Goal: Task Accomplishment & Management: Manage account settings

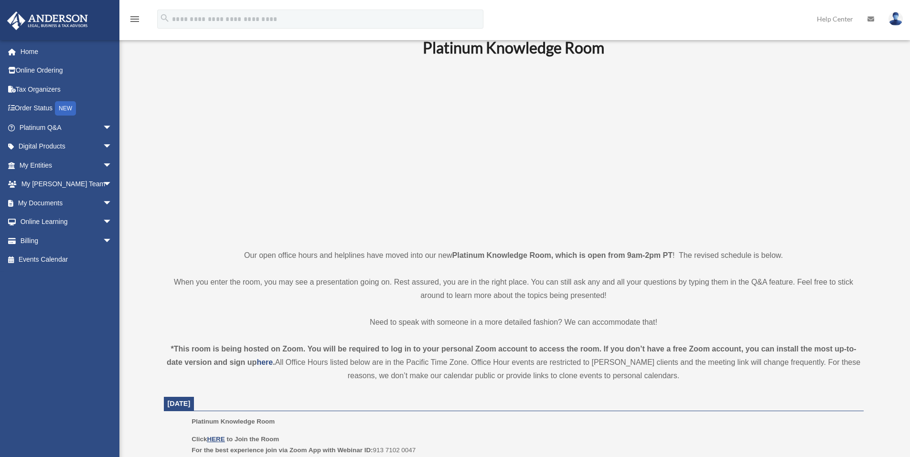
scroll to position [96, 0]
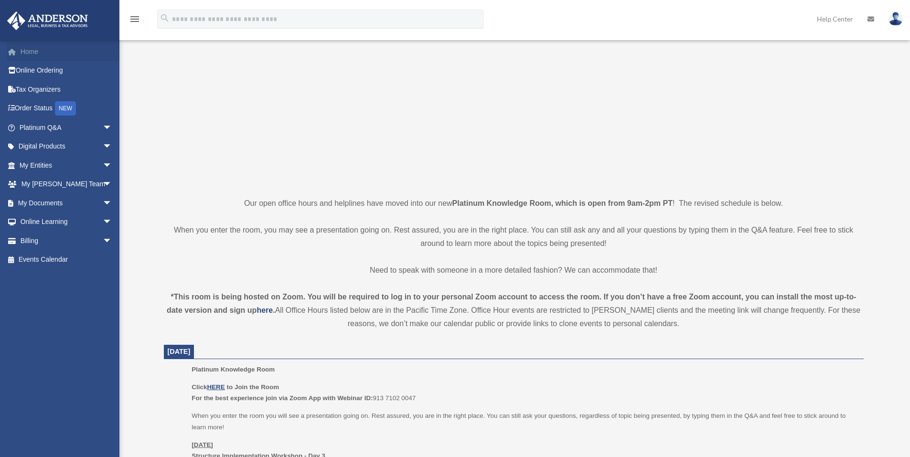
click at [27, 49] on link "Home" at bounding box center [67, 51] width 120 height 19
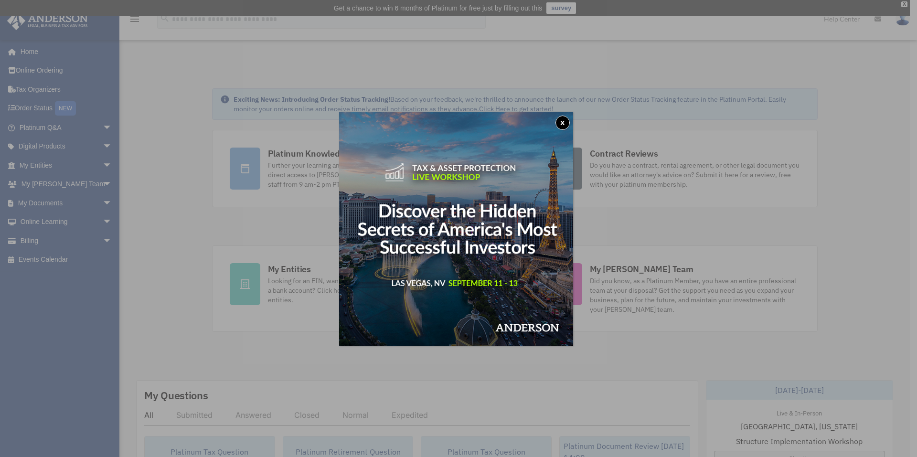
drag, startPoint x: 247, startPoint y: 1, endPoint x: 568, endPoint y: 122, distance: 343.2
click at [568, 122] on button "x" at bounding box center [563, 123] width 14 height 14
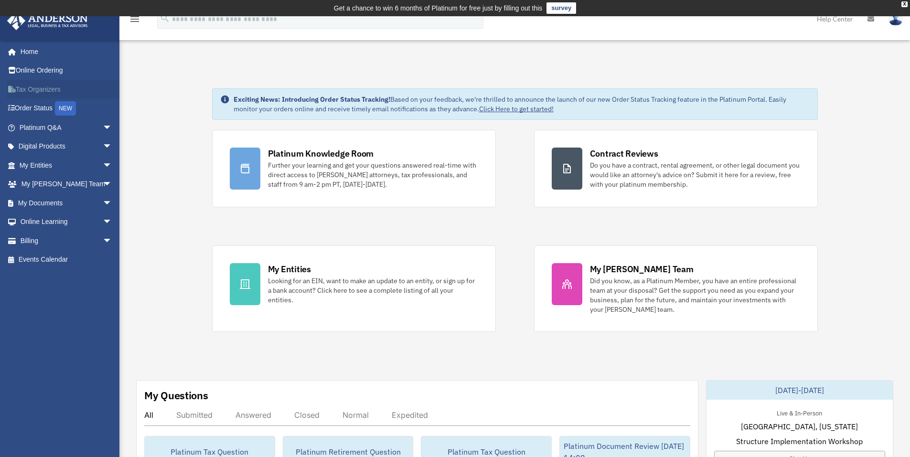
click at [29, 88] on link "Tax Organizers" at bounding box center [67, 89] width 120 height 19
click at [42, 202] on link "My Documents arrow_drop_down" at bounding box center [67, 203] width 120 height 19
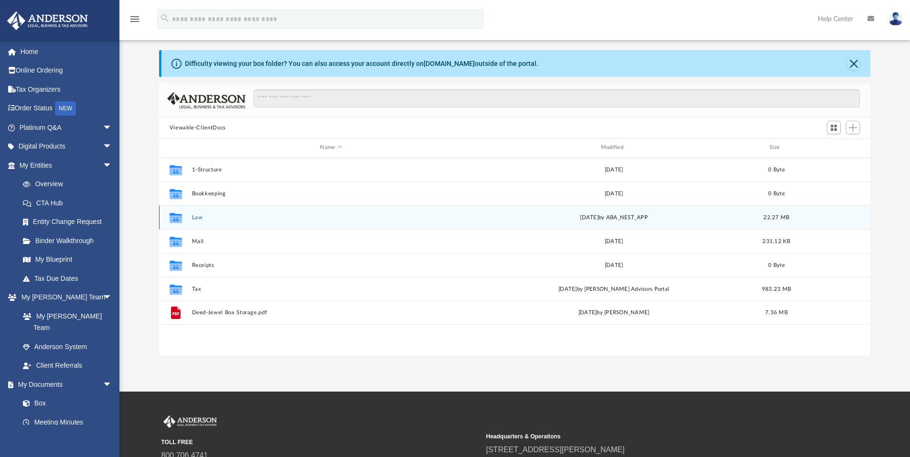
scroll to position [48, 0]
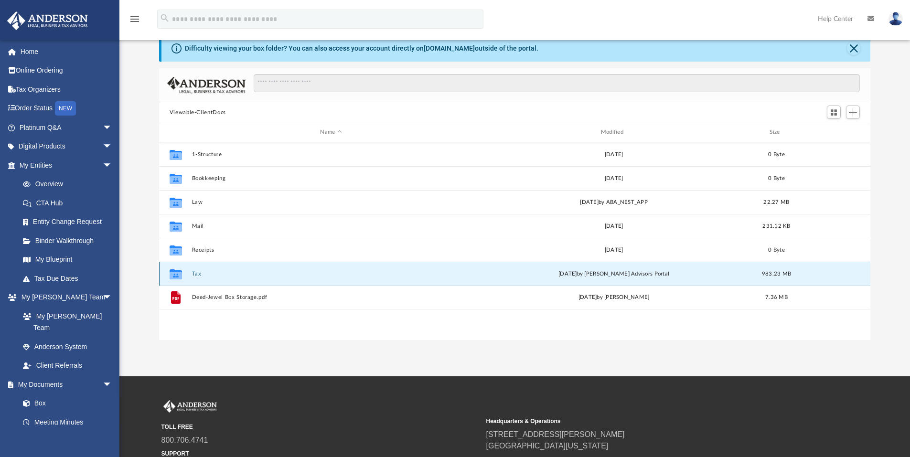
click at [198, 275] on button "Tax" at bounding box center [331, 274] width 279 height 6
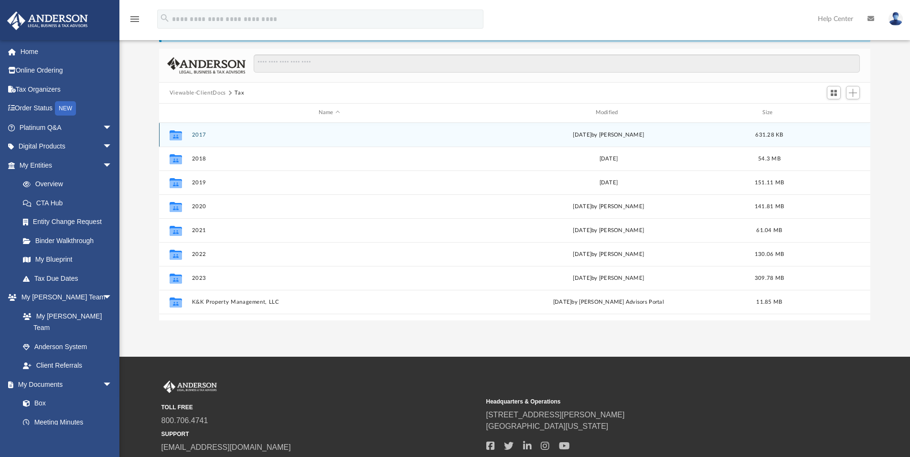
scroll to position [0, 0]
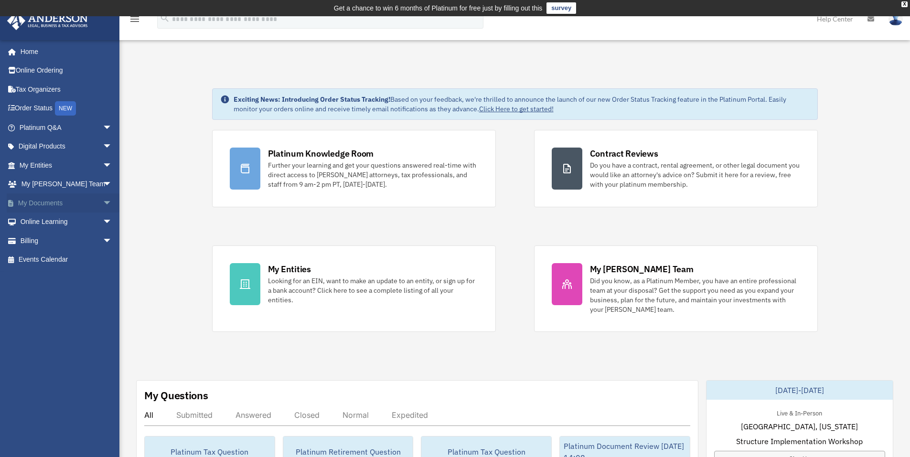
click at [48, 204] on link "My Documents arrow_drop_down" at bounding box center [67, 203] width 120 height 19
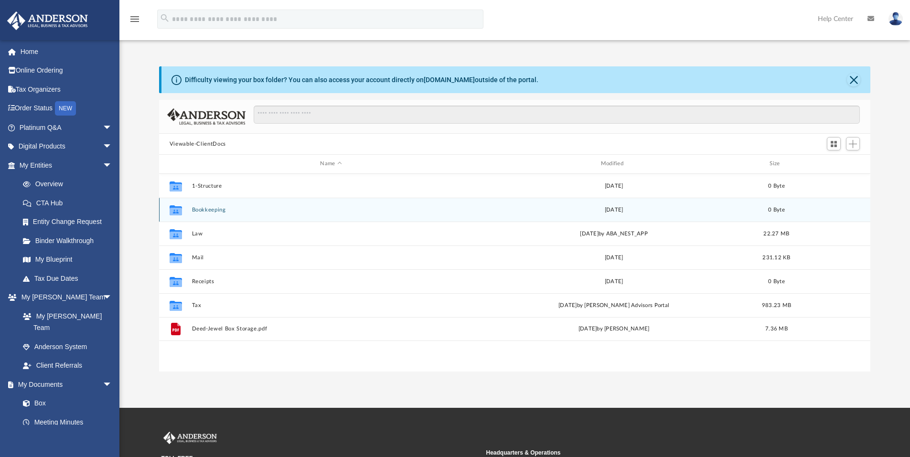
scroll to position [210, 704]
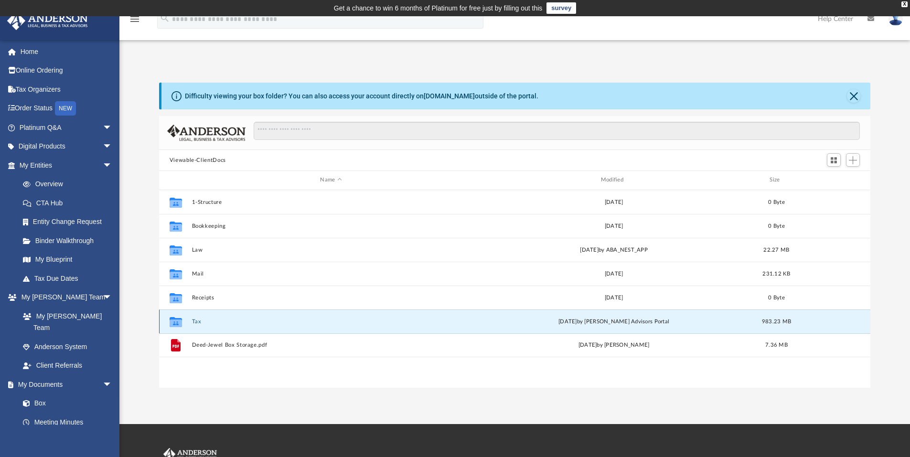
click at [193, 321] on button "Tax" at bounding box center [331, 322] width 279 height 6
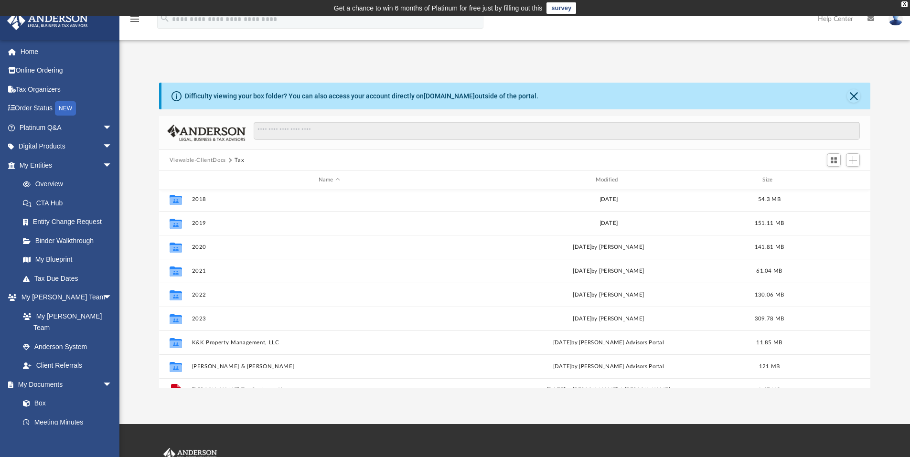
scroll to position [41, 0]
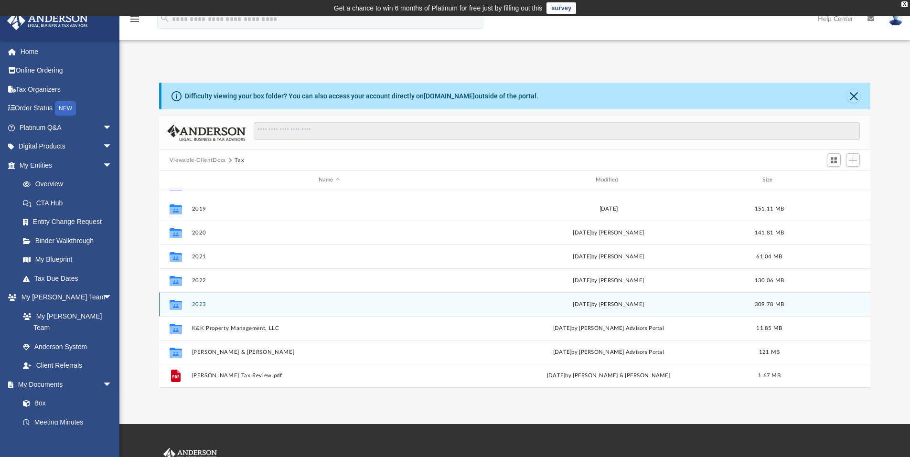
click at [218, 304] on button "2023" at bounding box center [329, 304] width 275 height 6
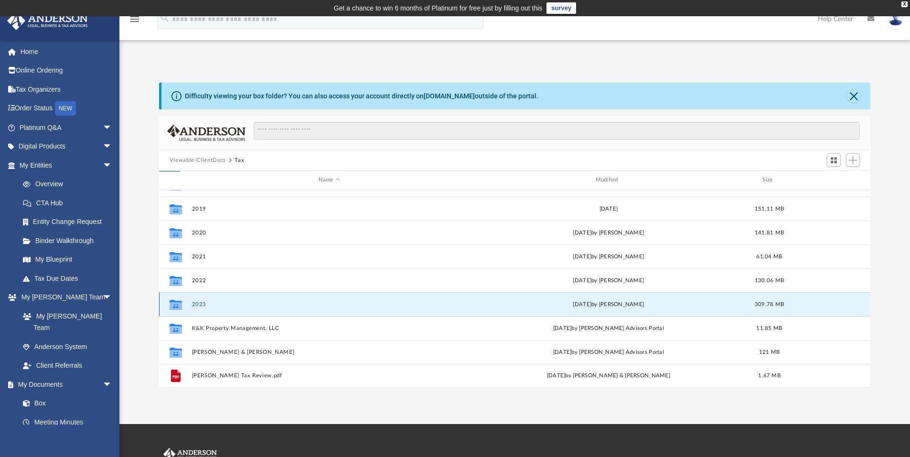
scroll to position [0, 0]
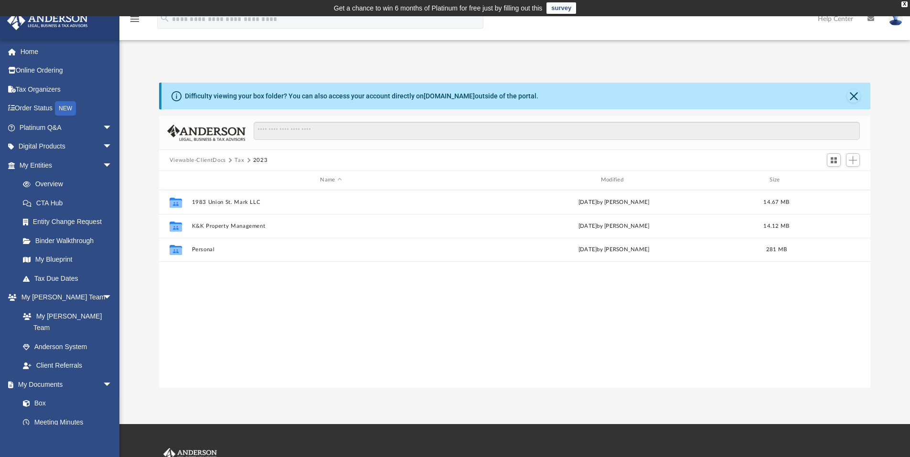
click at [242, 160] on button "Tax" at bounding box center [240, 160] width 10 height 9
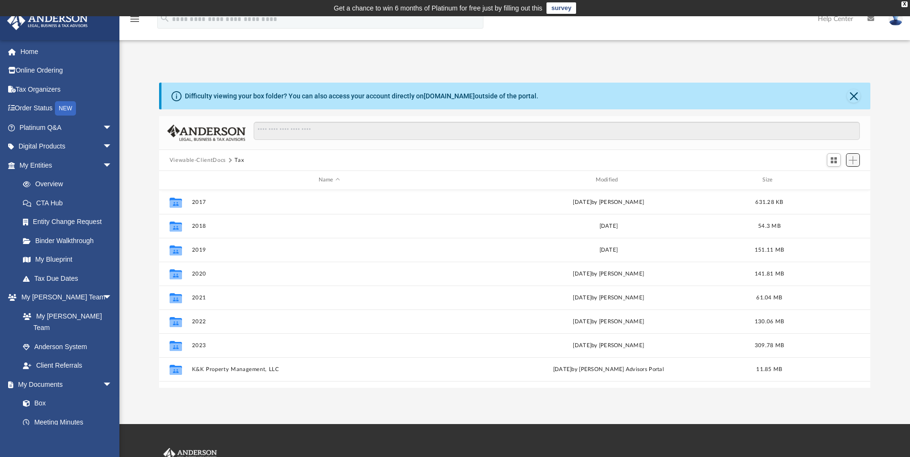
click at [856, 162] on span "Add" at bounding box center [853, 160] width 8 height 8
click at [832, 193] on li "New Folder" at bounding box center [839, 194] width 31 height 10
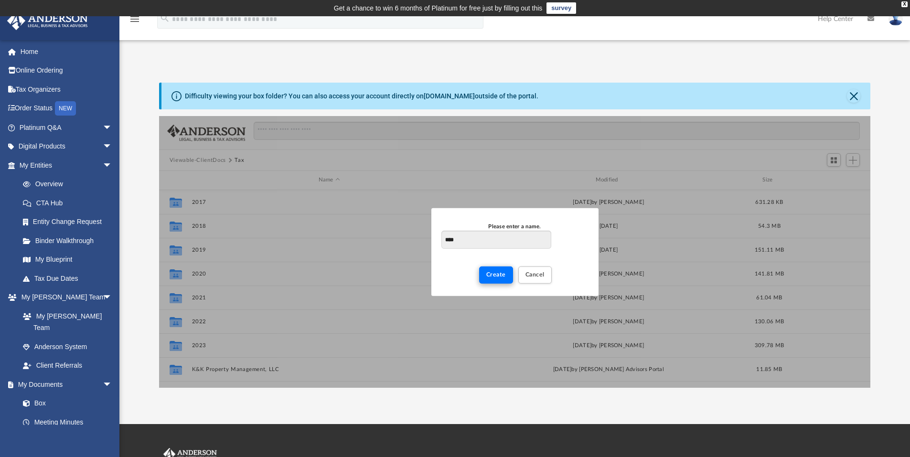
type input "****"
click at [506, 272] on button "Create" at bounding box center [496, 275] width 34 height 17
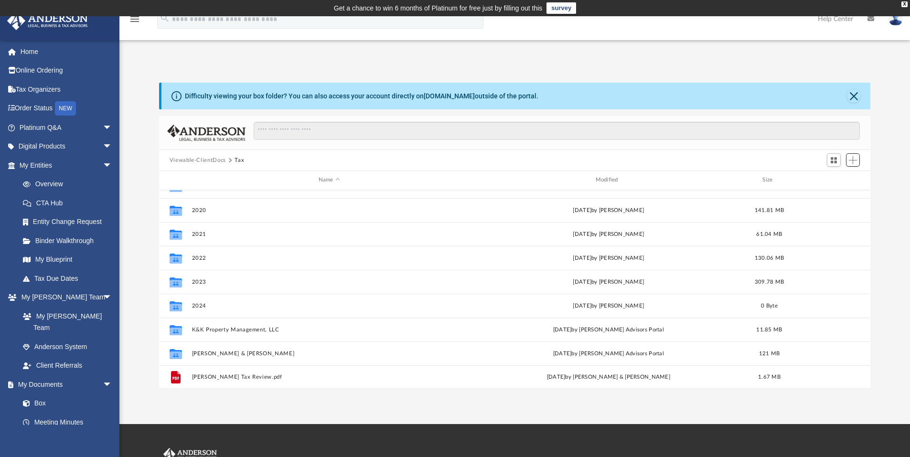
scroll to position [65, 0]
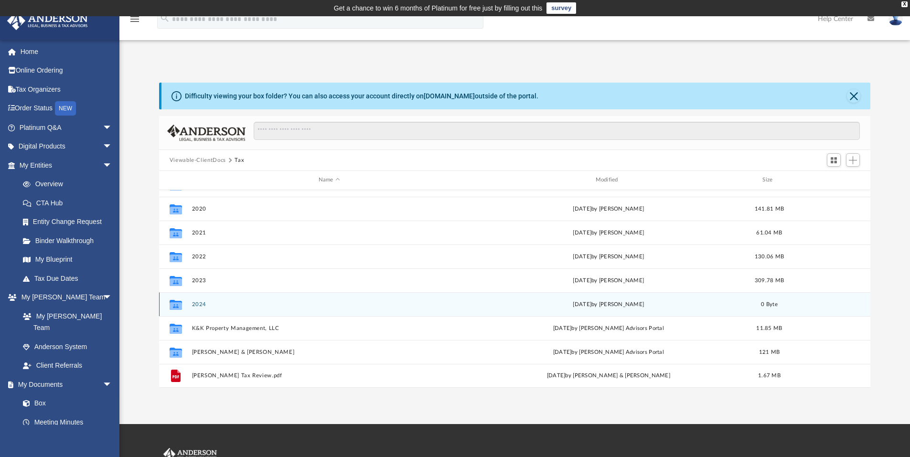
click at [194, 301] on button "2024" at bounding box center [329, 304] width 275 height 6
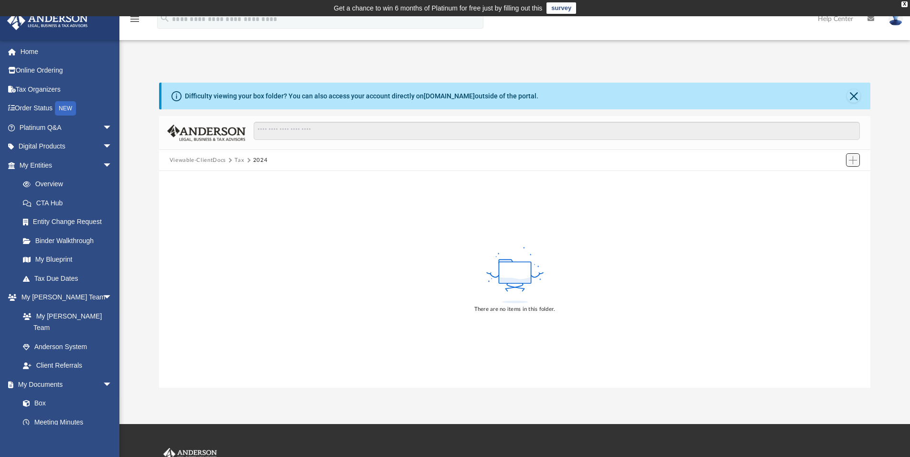
click at [857, 160] on span "Add" at bounding box center [853, 160] width 8 height 8
click at [834, 195] on li "New Folder" at bounding box center [839, 194] width 31 height 10
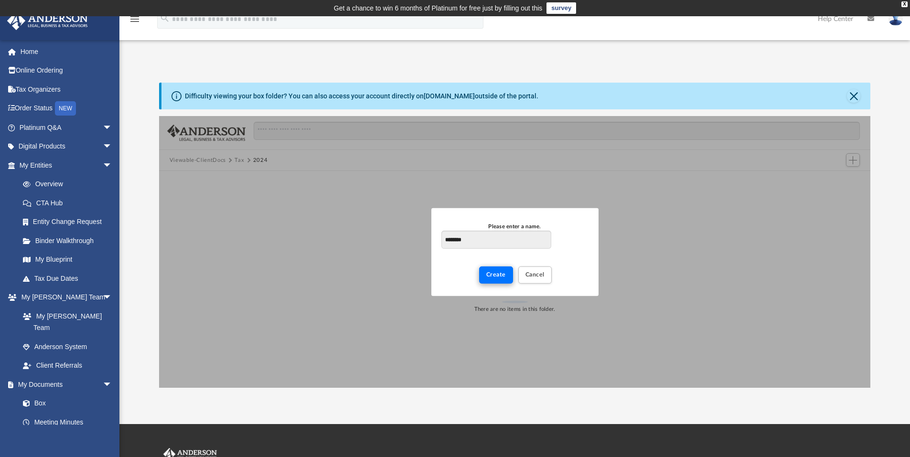
type input "********"
click at [495, 272] on span "Create" at bounding box center [496, 275] width 20 height 6
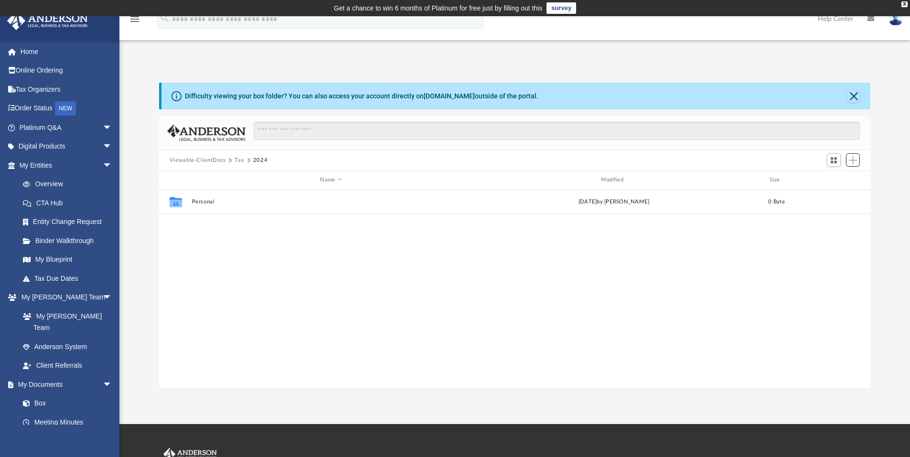
scroll to position [210, 704]
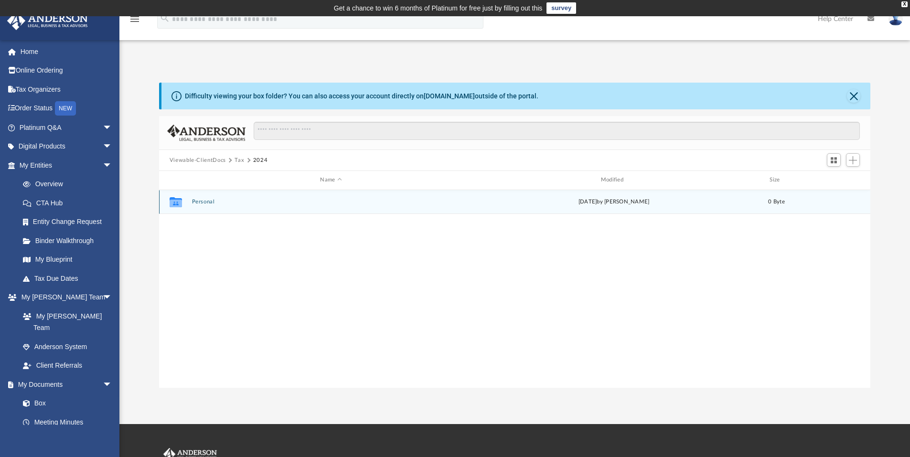
click at [194, 200] on button "Personal" at bounding box center [331, 202] width 279 height 6
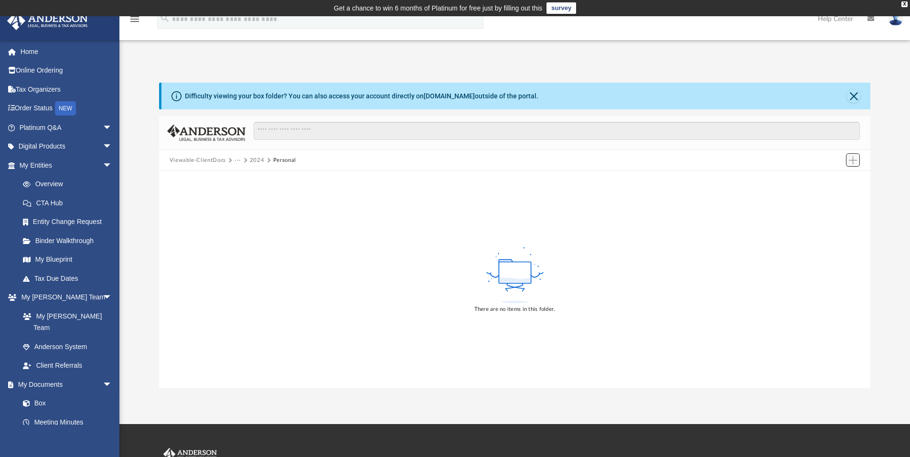
click at [854, 160] on span "Add" at bounding box center [853, 160] width 8 height 8
click at [831, 180] on li "Upload" at bounding box center [839, 179] width 31 height 10
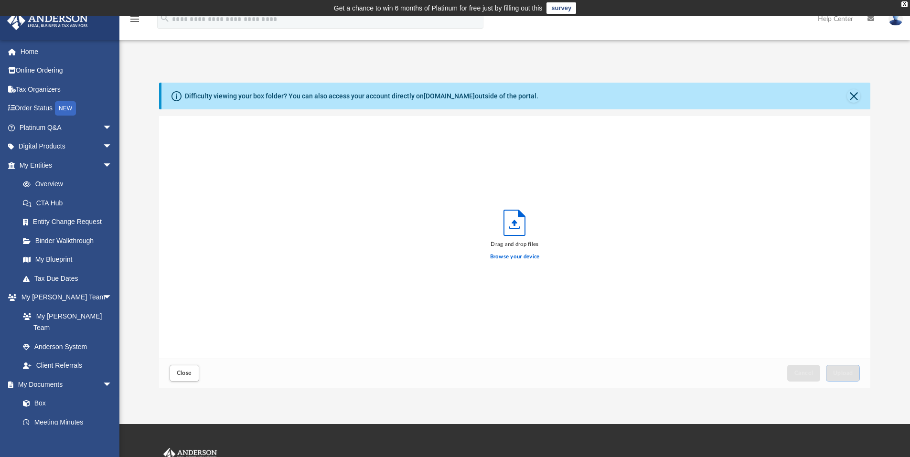
scroll to position [235, 704]
click at [506, 257] on label "Browse your device" at bounding box center [515, 257] width 50 height 9
click at [0, 0] on input "Browse your device" at bounding box center [0, 0] width 0 height 0
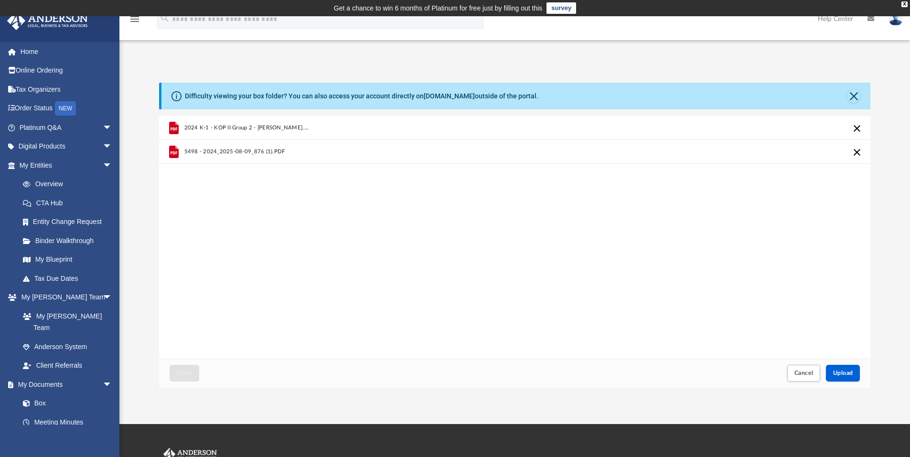
click at [270, 128] on span "2024 K-1 - KOP II Group 2 - Charles Klaevemann.Pdf" at bounding box center [247, 128] width 126 height 6
click at [174, 126] on icon "grid" at bounding box center [174, 128] width 10 height 12
click at [370, 129] on div "2024 K-1 - KOP II Group 2 - Charles Klaevemann.Pdf" at bounding box center [343, 128] width 319 height 21
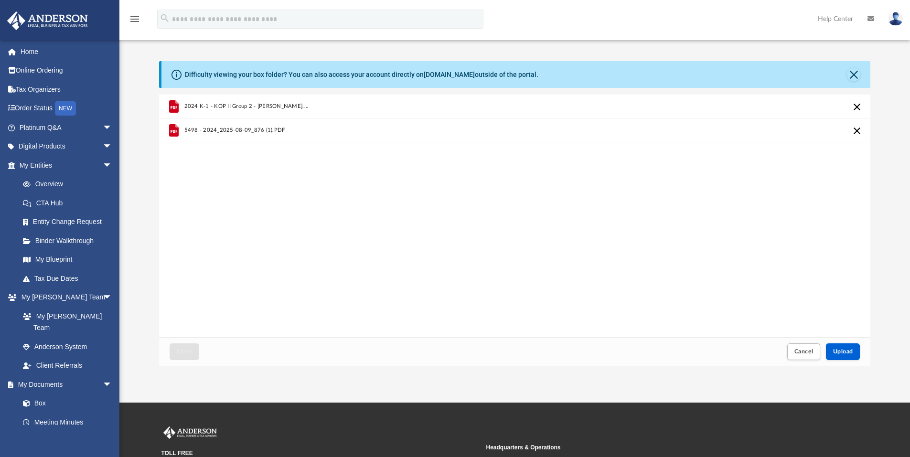
scroll to position [0, 0]
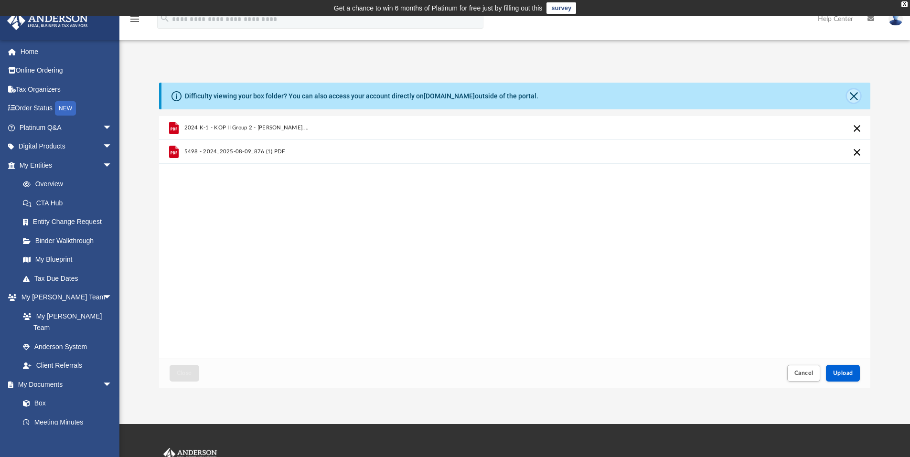
click at [858, 91] on button "Close" at bounding box center [853, 95] width 13 height 13
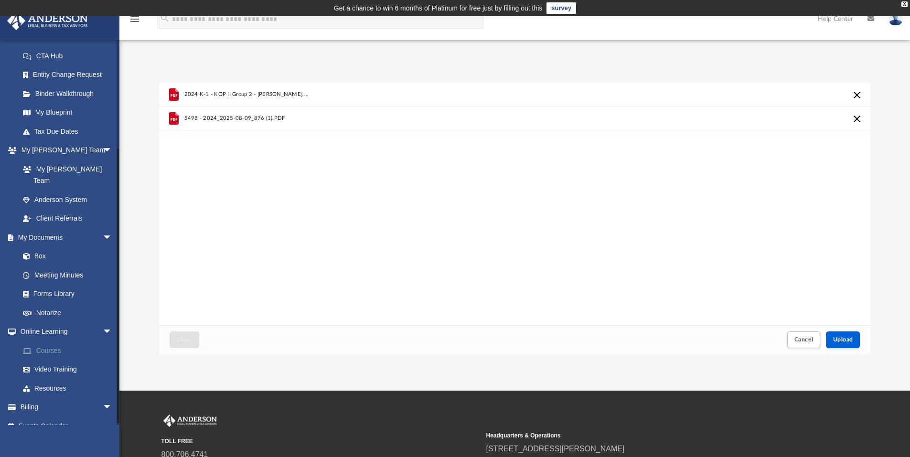
scroll to position [148, 0]
click at [39, 246] on link "Box" at bounding box center [69, 255] width 113 height 19
click at [103, 227] on span "arrow_drop_down" at bounding box center [112, 237] width 19 height 20
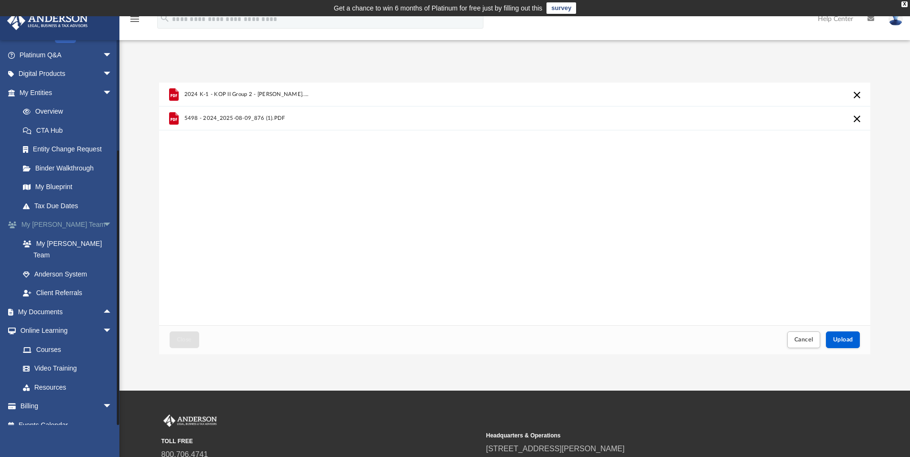
click at [103, 224] on span "arrow_drop_down" at bounding box center [112, 225] width 19 height 20
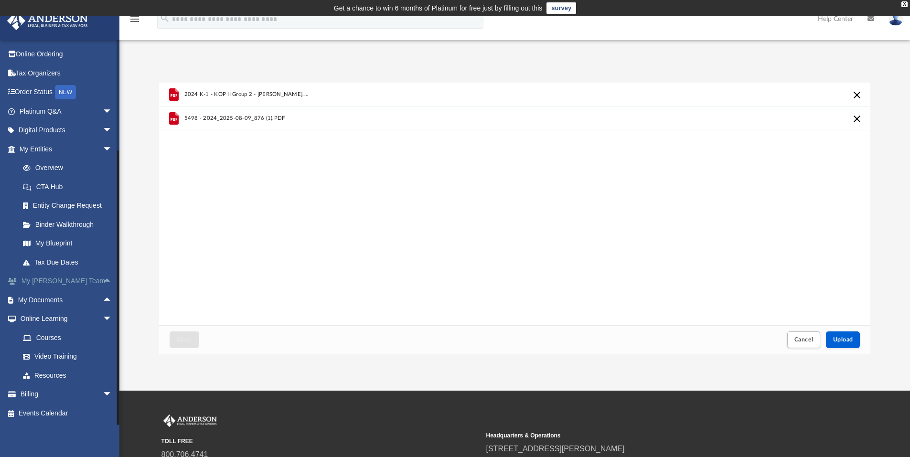
scroll to position [16, 0]
click at [54, 297] on link "My Documents arrow_drop_up" at bounding box center [67, 299] width 120 height 19
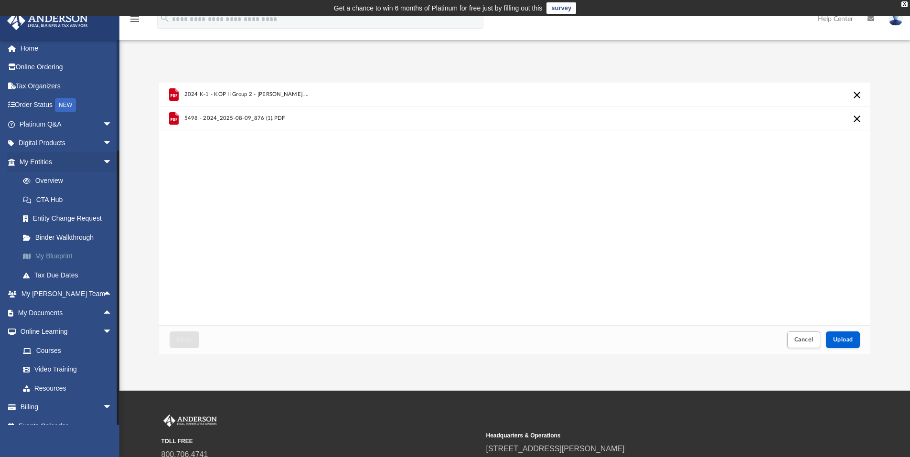
scroll to position [0, 0]
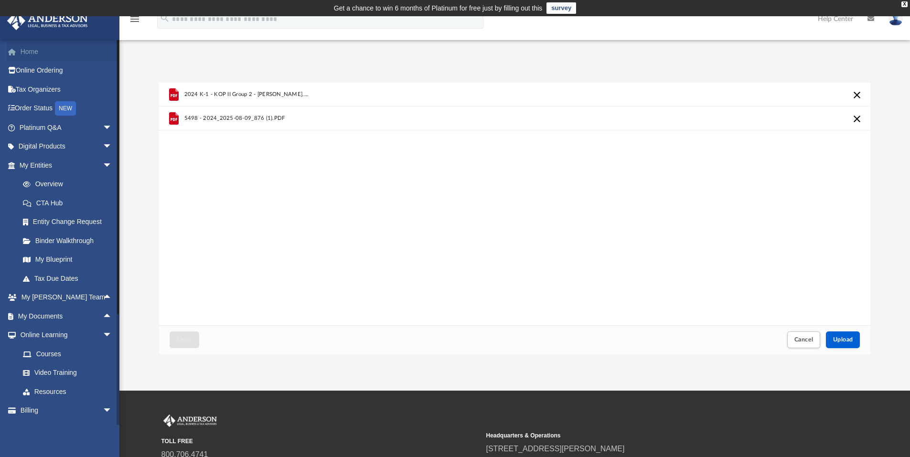
click at [26, 49] on link "Home" at bounding box center [67, 51] width 120 height 19
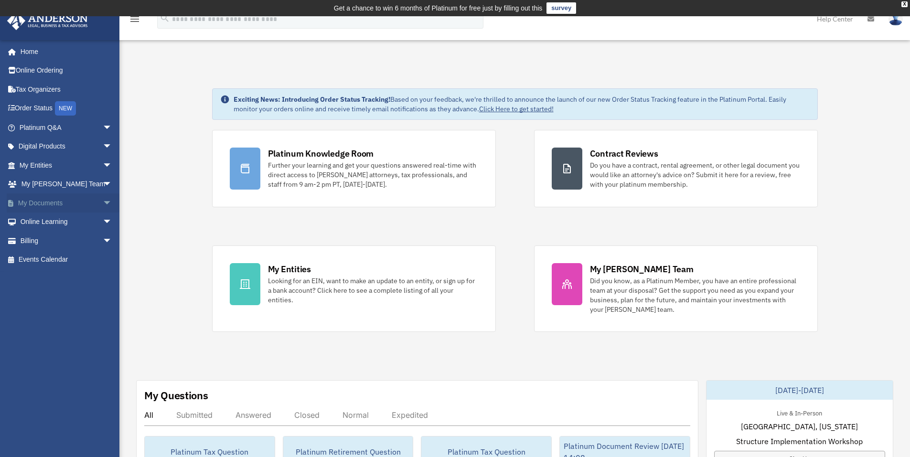
click at [45, 200] on link "My Documents arrow_drop_down" at bounding box center [67, 203] width 120 height 19
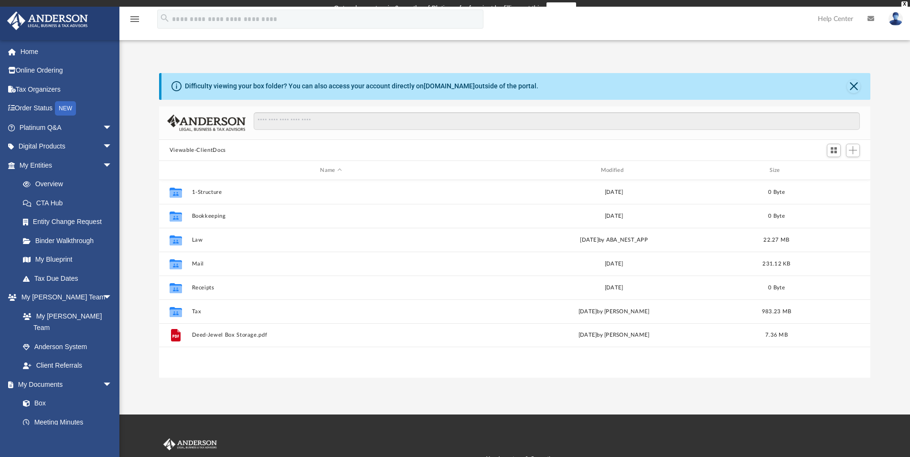
scroll to position [210, 704]
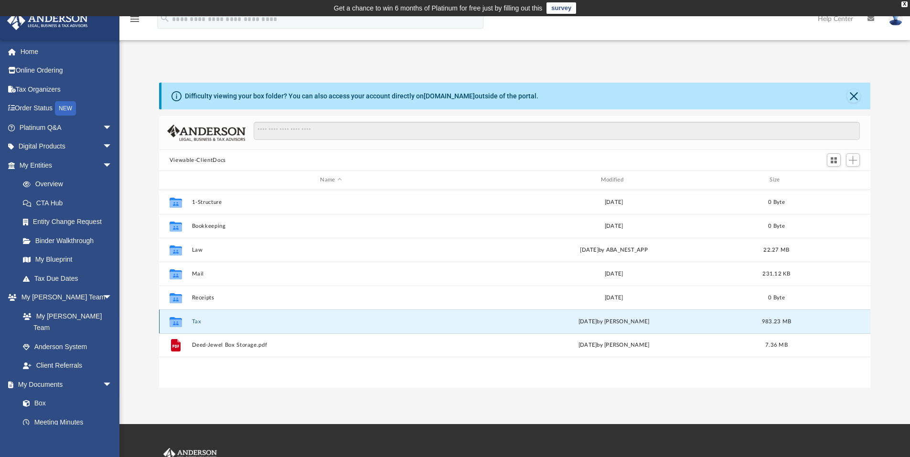
click at [194, 322] on button "Tax" at bounding box center [331, 322] width 279 height 6
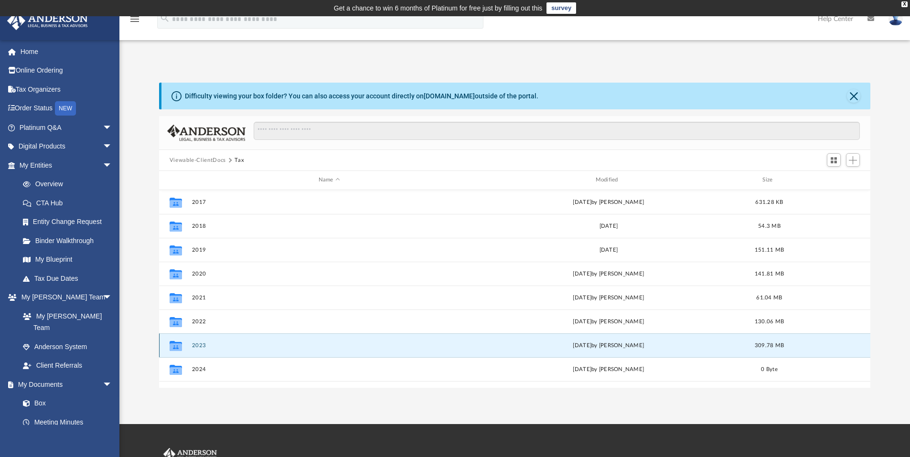
click at [194, 344] on button "2023" at bounding box center [329, 346] width 275 height 6
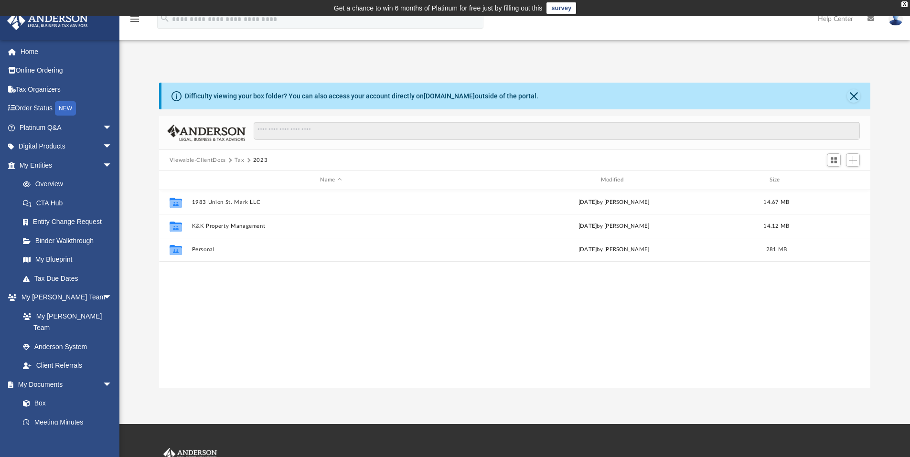
click at [257, 159] on button "2023" at bounding box center [260, 160] width 15 height 9
click at [240, 158] on button "Tax" at bounding box center [240, 160] width 10 height 9
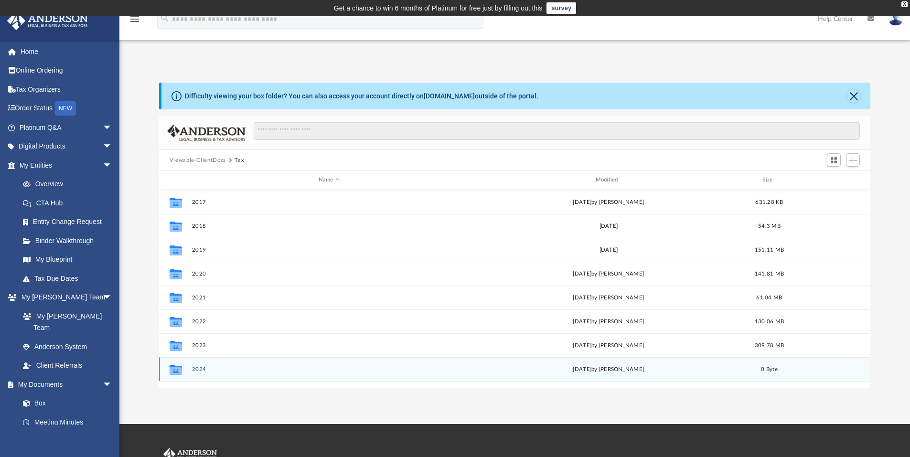
click at [196, 369] on button "2024" at bounding box center [329, 369] width 275 height 6
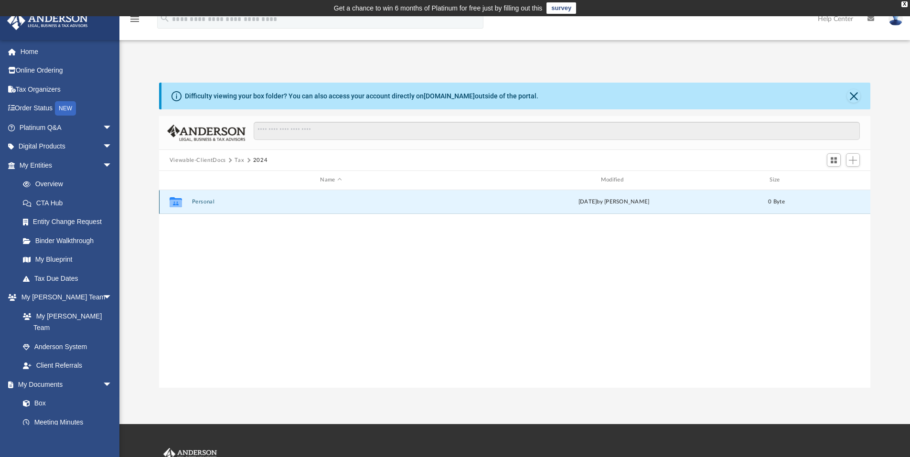
click at [206, 201] on button "Personal" at bounding box center [331, 202] width 279 height 6
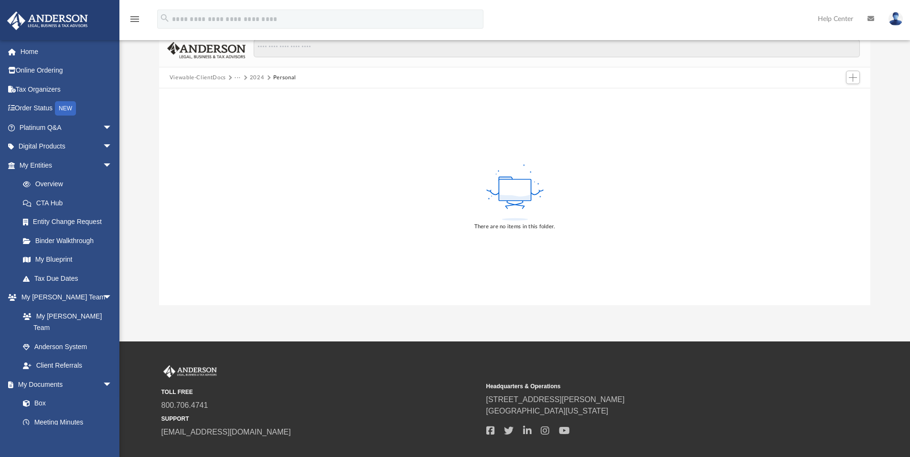
scroll to position [0, 0]
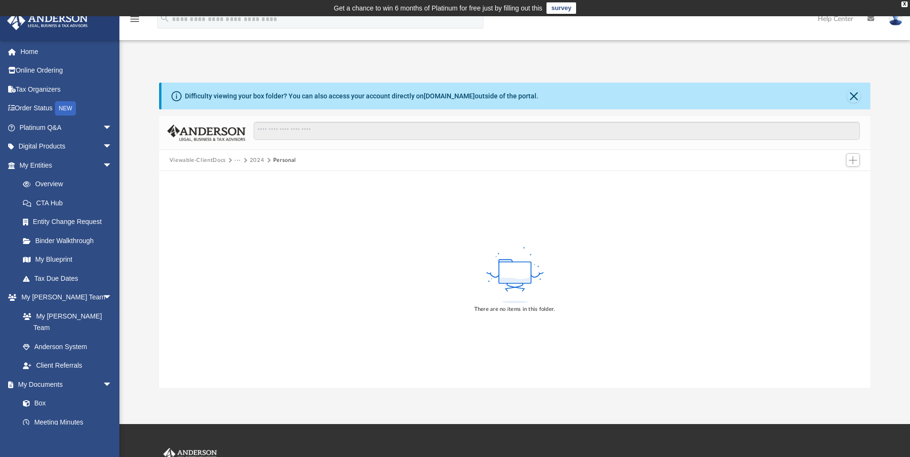
click at [286, 161] on button "Personal" at bounding box center [284, 160] width 23 height 9
click at [256, 161] on button "2024" at bounding box center [257, 160] width 15 height 9
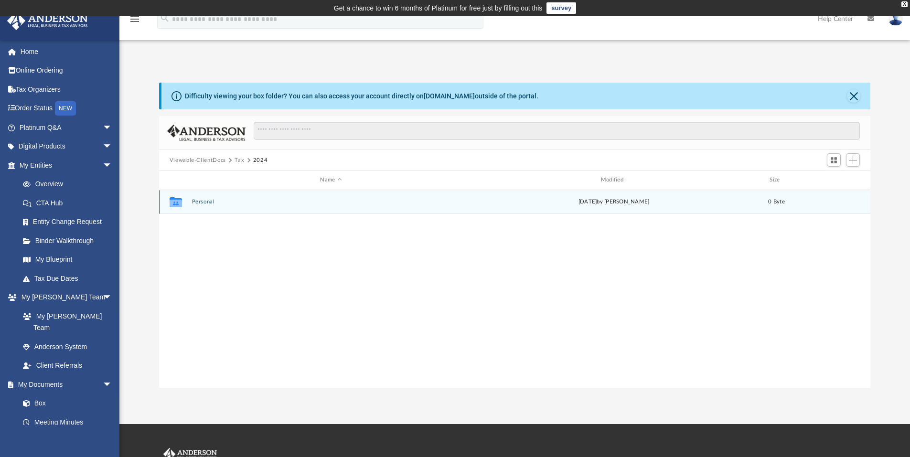
scroll to position [210, 704]
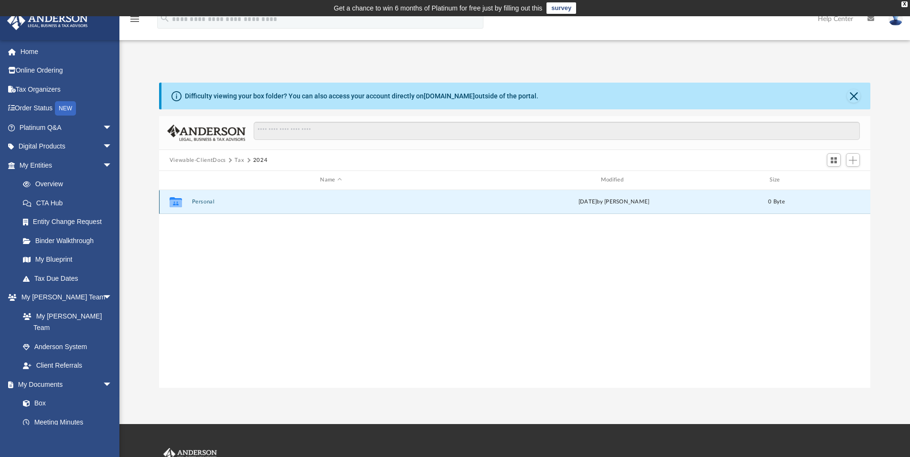
click at [210, 202] on button "Personal" at bounding box center [331, 202] width 279 height 6
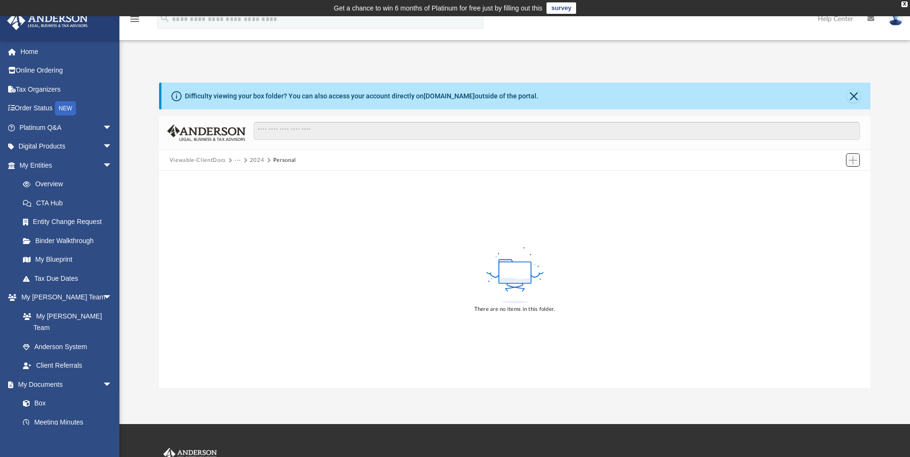
click at [850, 161] on span "Add" at bounding box center [853, 160] width 8 height 8
click at [835, 181] on li "Upload" at bounding box center [839, 179] width 31 height 10
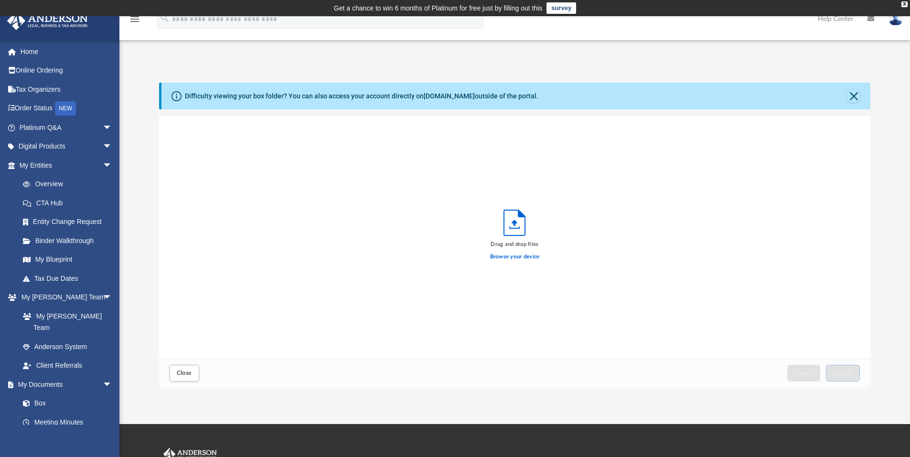
scroll to position [235, 704]
click at [528, 257] on label "Browse your device" at bounding box center [515, 257] width 50 height 9
click at [0, 0] on input "Browse your device" at bounding box center [0, 0] width 0 height 0
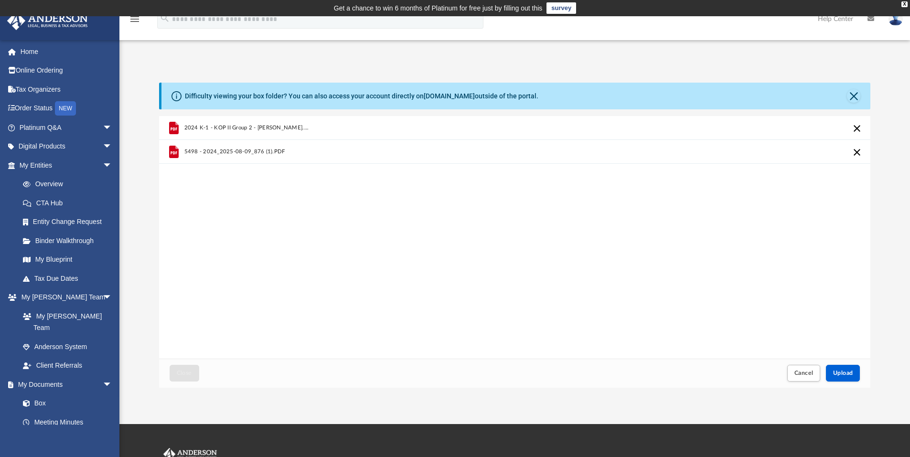
click at [225, 127] on span "2024 K-1 - KOP II Group 2 - Charles Klaevemann.Pdf" at bounding box center [247, 128] width 126 height 6
click at [846, 372] on span "Upload" at bounding box center [843, 373] width 20 height 6
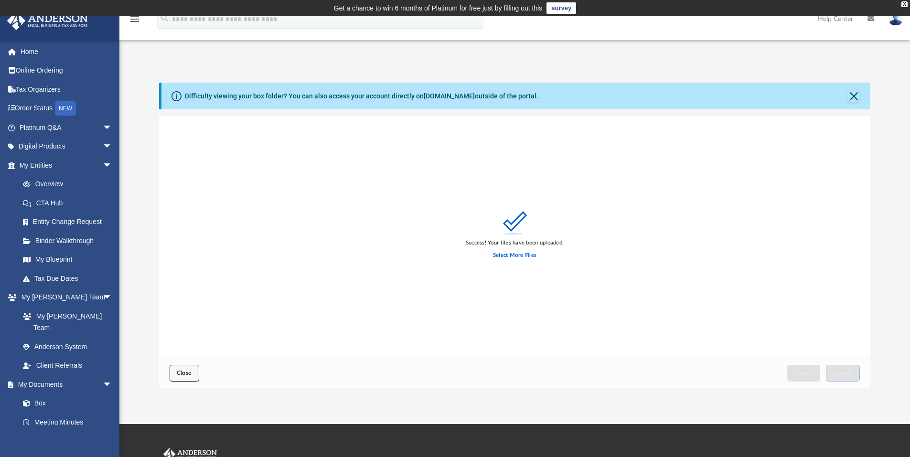
click at [194, 368] on button "Close" at bounding box center [185, 373] width 30 height 17
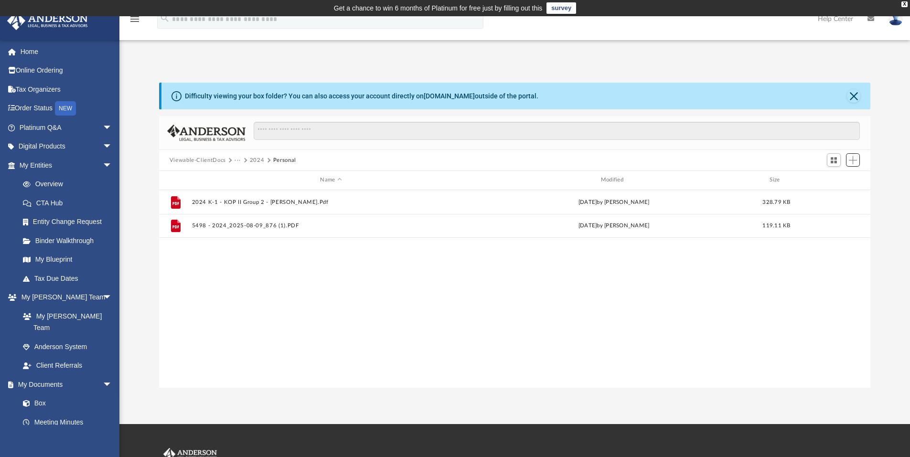
scroll to position [210, 704]
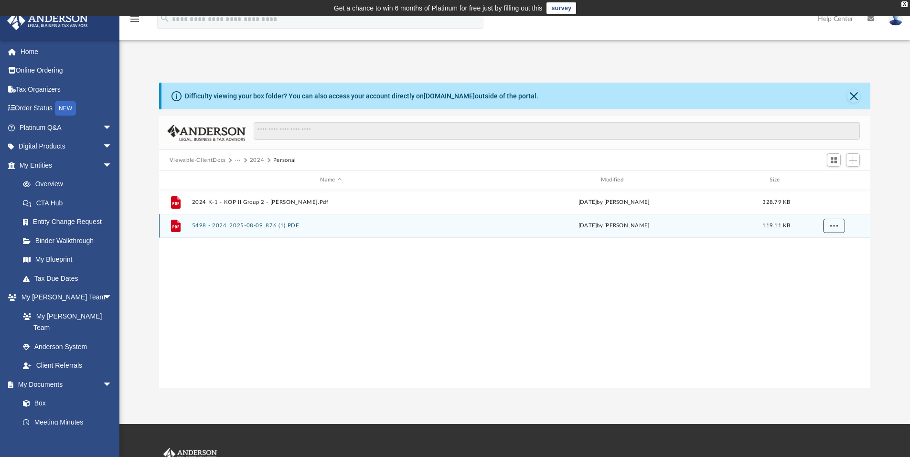
click at [837, 227] on span "More options" at bounding box center [834, 225] width 8 height 5
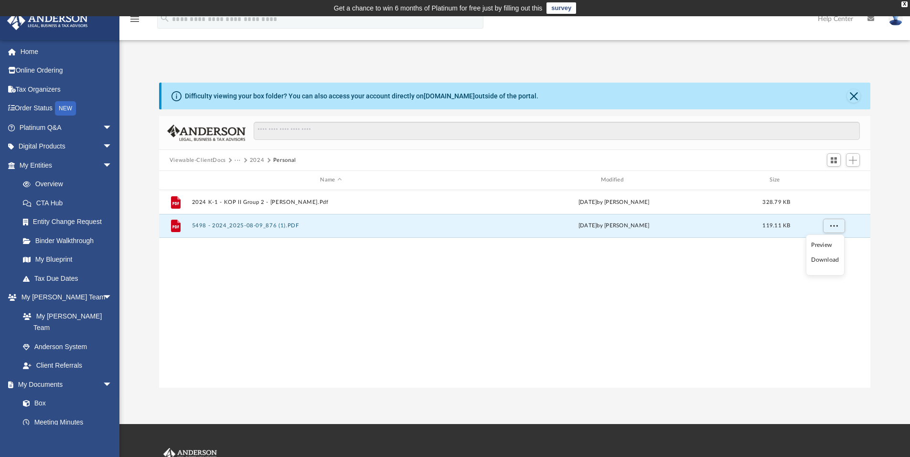
click at [823, 244] on li "Preview" at bounding box center [825, 245] width 28 height 10
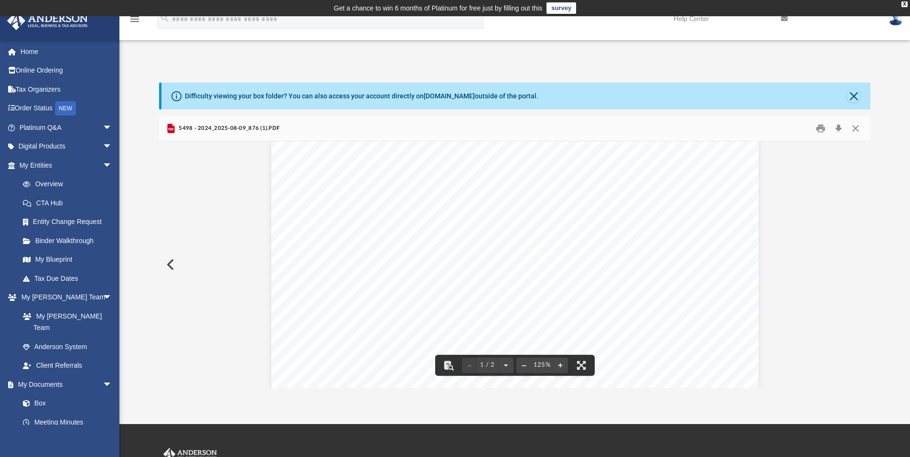
scroll to position [0, 0]
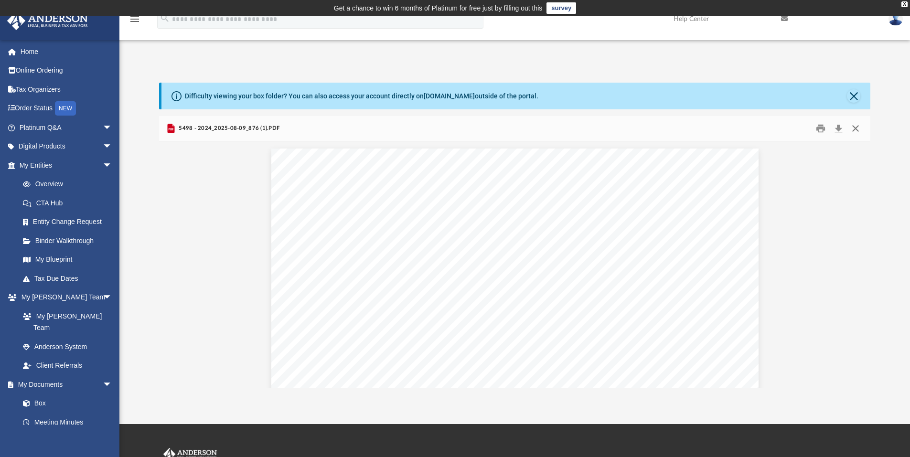
click at [855, 128] on button "Close" at bounding box center [855, 128] width 17 height 15
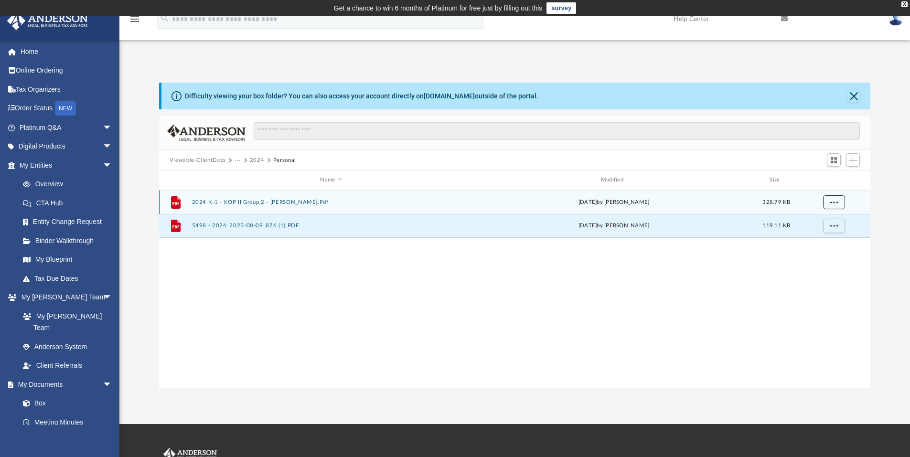
click at [833, 204] on span "More options" at bounding box center [834, 201] width 8 height 5
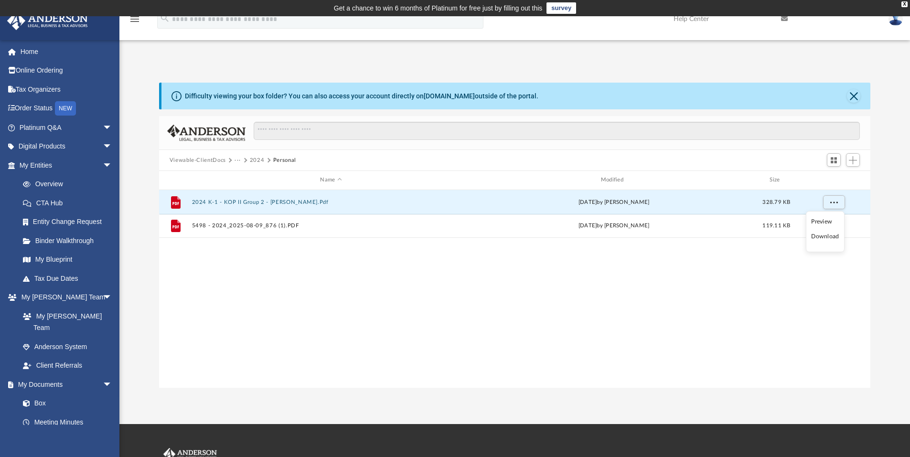
click at [815, 222] on li "Preview" at bounding box center [825, 222] width 28 height 10
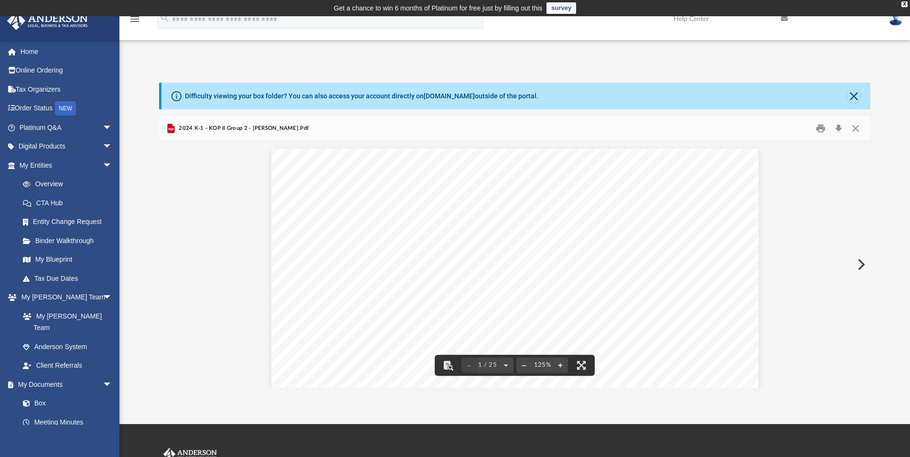
click at [861, 267] on button "Preview" at bounding box center [860, 264] width 21 height 27
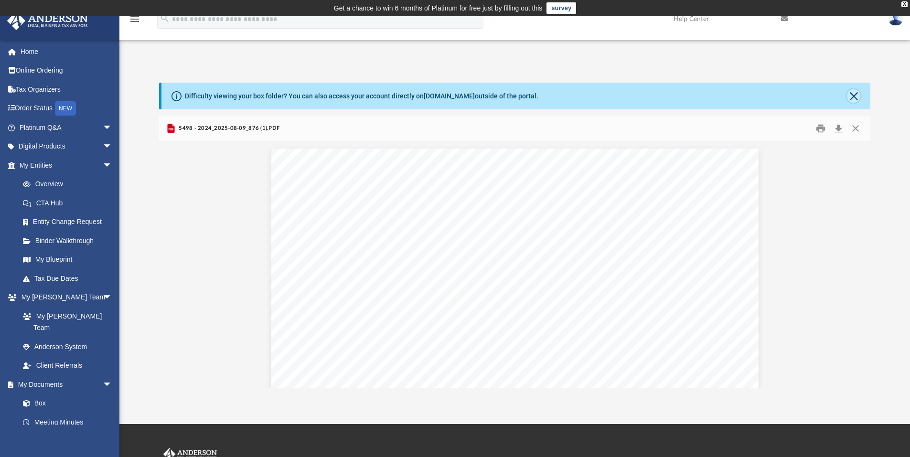
click at [854, 94] on button "Close" at bounding box center [853, 95] width 13 height 13
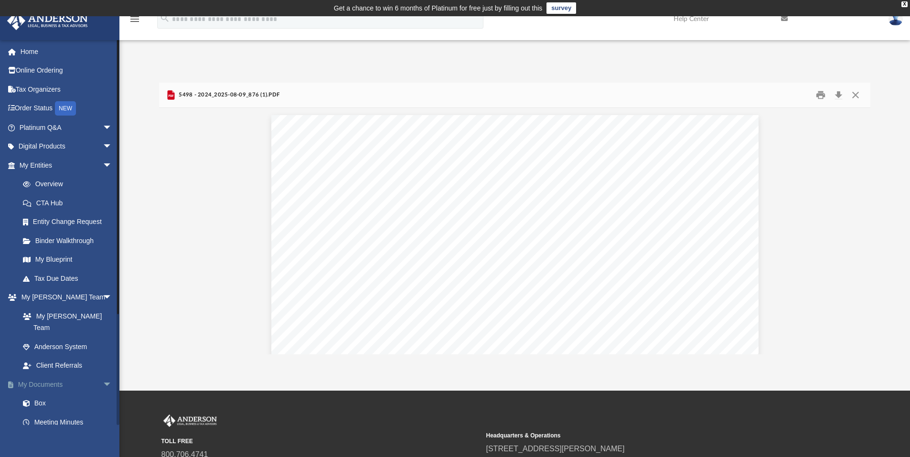
click at [54, 375] on link "My Documents arrow_drop_down" at bounding box center [67, 384] width 120 height 19
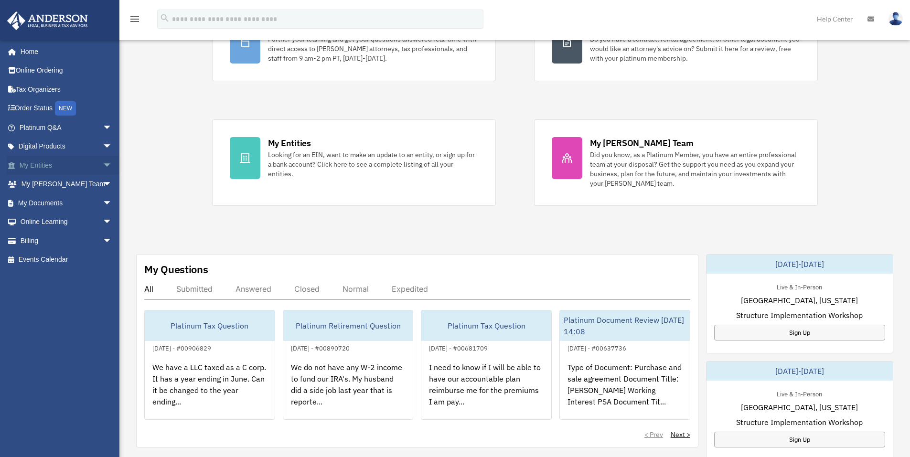
scroll to position [143, 0]
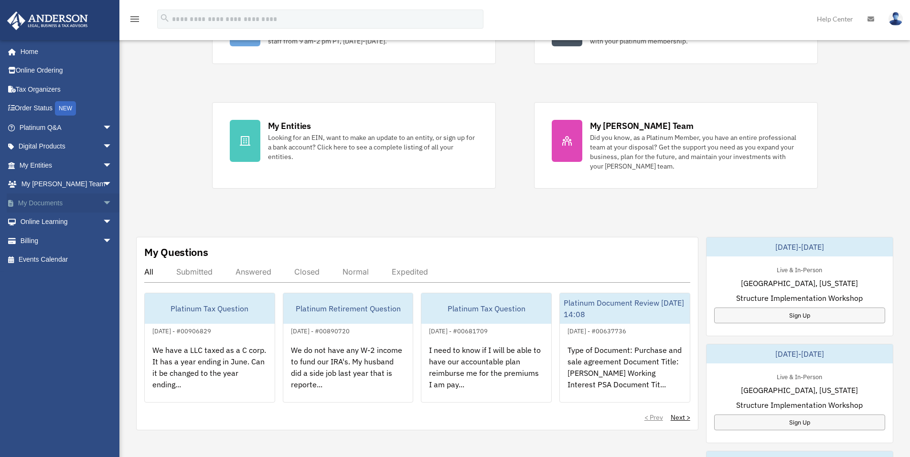
click at [51, 203] on link "My Documents arrow_drop_down" at bounding box center [67, 203] width 120 height 19
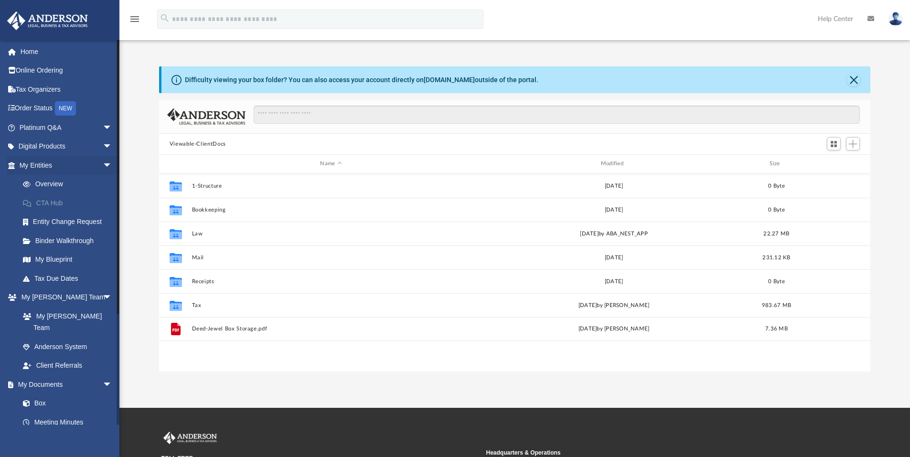
scroll to position [210, 704]
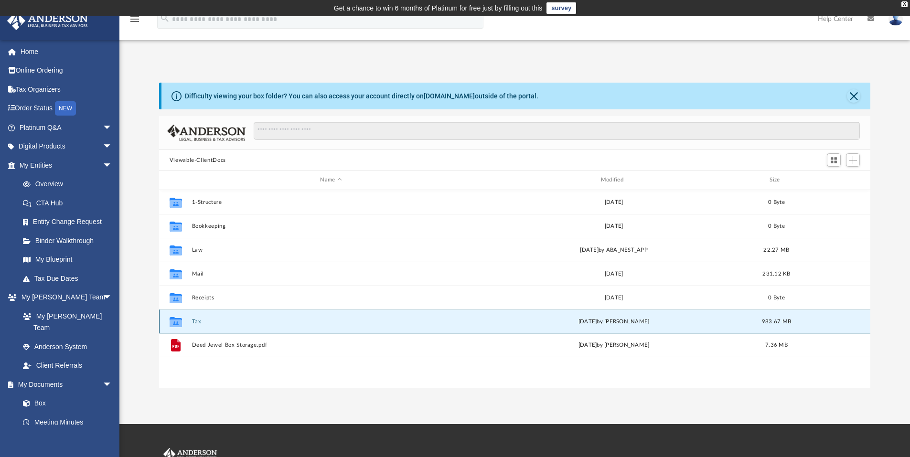
click at [204, 325] on button "Tax" at bounding box center [331, 322] width 279 height 6
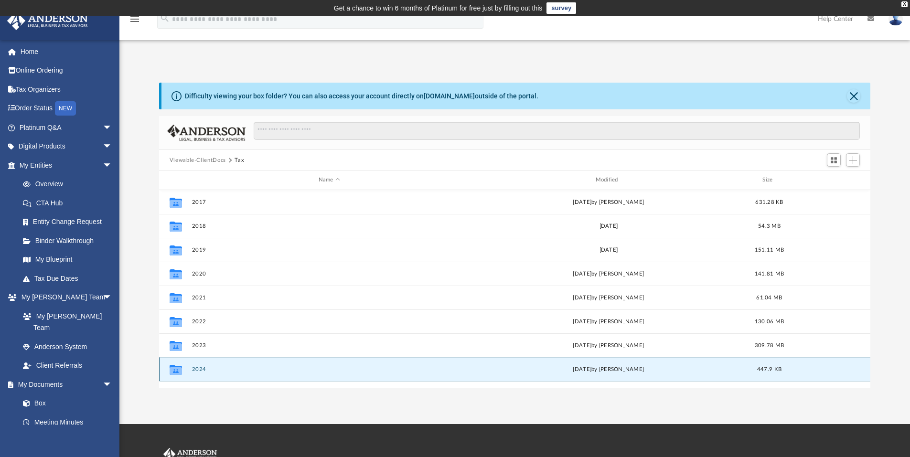
click at [220, 371] on button "2024" at bounding box center [329, 369] width 275 height 6
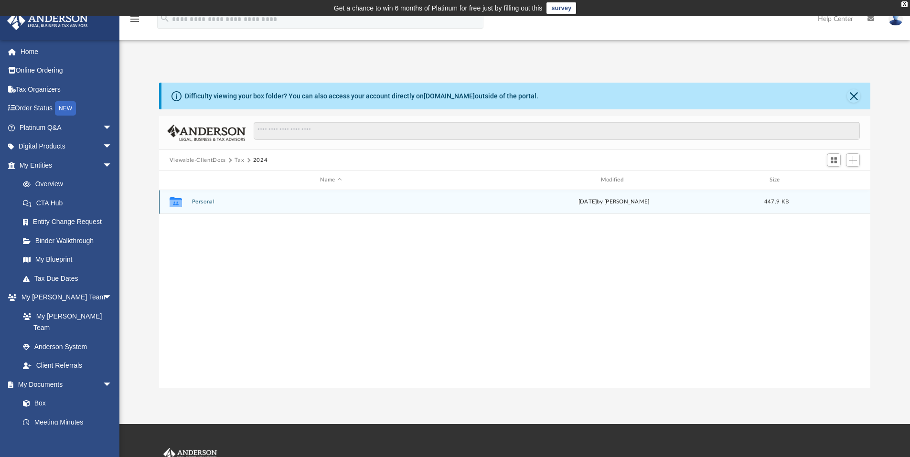
click at [255, 196] on div "Collaborated Folder Personal today by Karla Klaevemann 447.9 KB" at bounding box center [515, 202] width 712 height 24
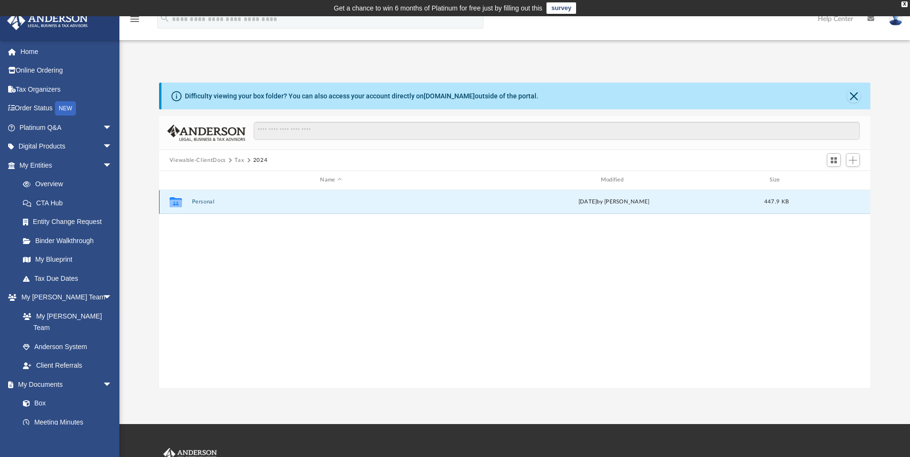
click at [200, 204] on button "Personal" at bounding box center [331, 202] width 279 height 6
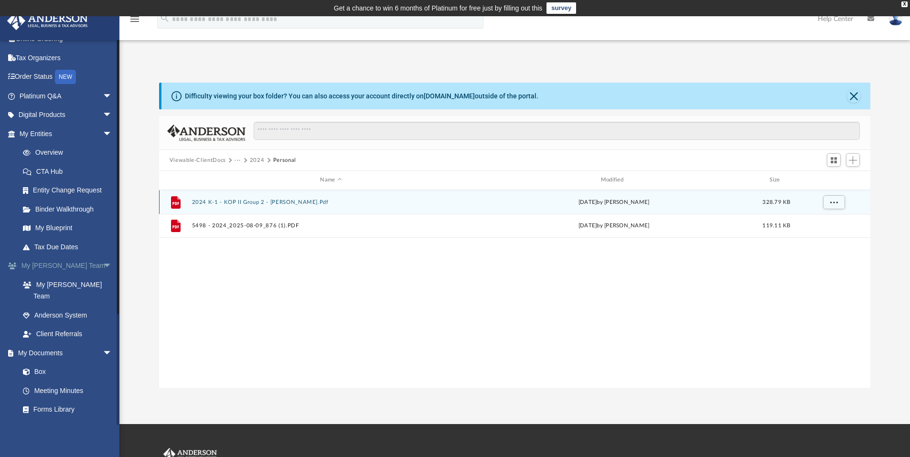
scroll to position [48, 0]
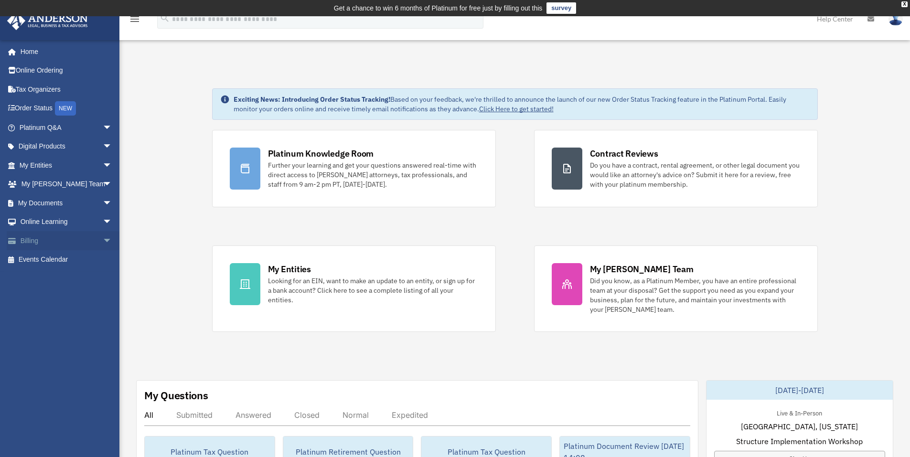
click at [39, 239] on link "Billing arrow_drop_down" at bounding box center [67, 240] width 120 height 19
